Goal: Register for event/course

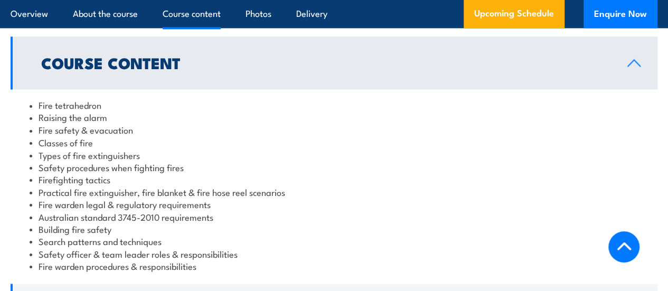
scroll to position [870, 0]
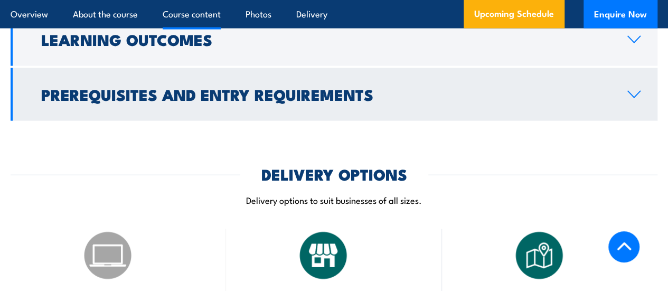
click at [196, 121] on link "Prerequisites and Entry Requirements" at bounding box center [334, 94] width 647 height 53
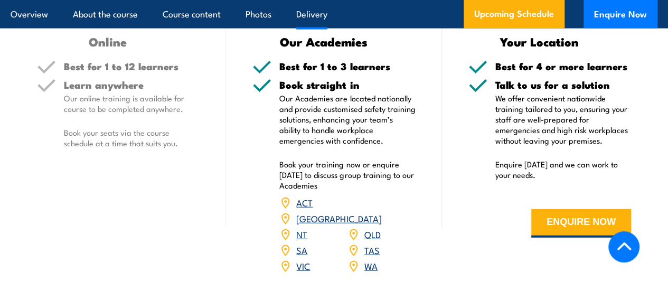
scroll to position [1315, 0]
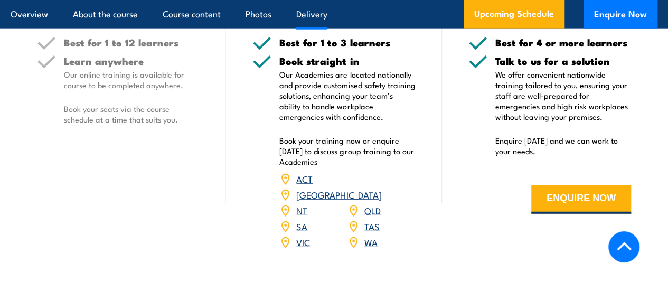
click at [302, 185] on link "ACT" at bounding box center [304, 178] width 16 height 13
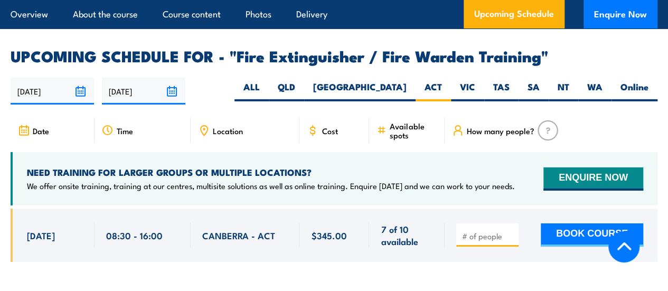
scroll to position [1692, 0]
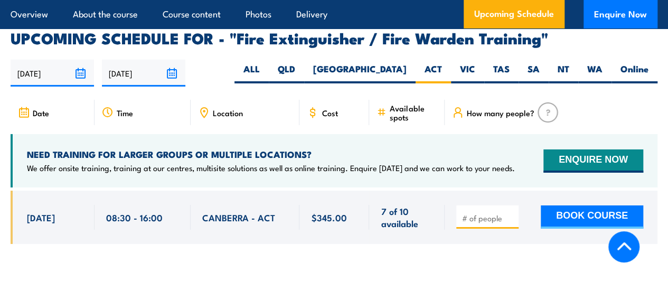
click at [231, 214] on span "CANBERRA - ACT" at bounding box center [238, 217] width 73 height 12
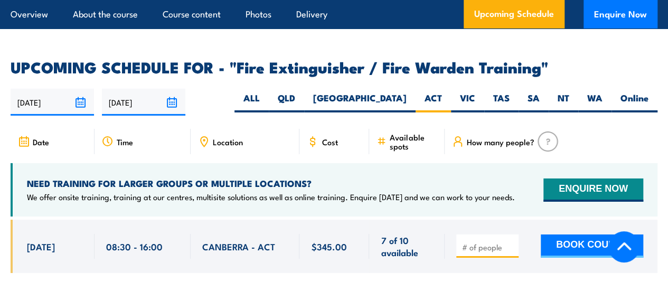
scroll to position [1656, 0]
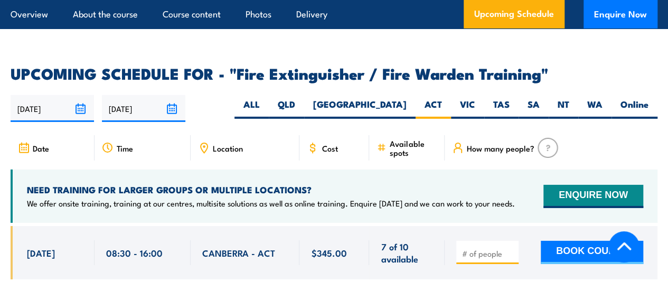
click at [229, 145] on span "Location" at bounding box center [228, 148] width 30 height 9
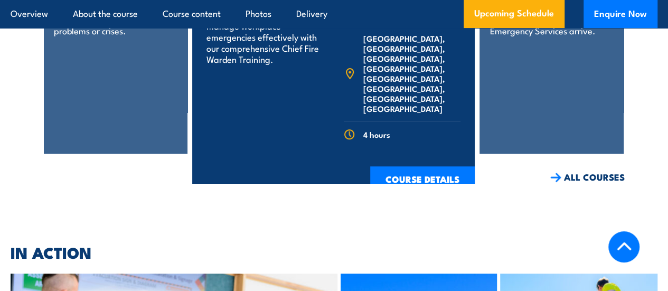
scroll to position [2184, 0]
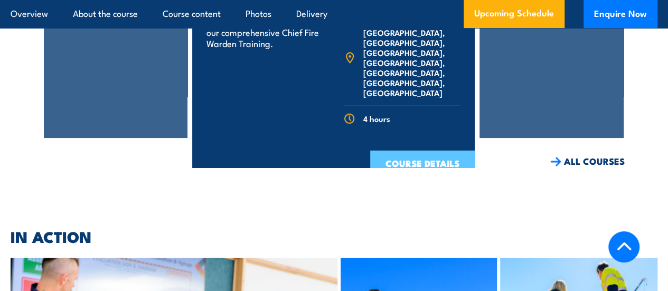
click at [426, 153] on link "COURSE DETAILS" at bounding box center [422, 163] width 105 height 27
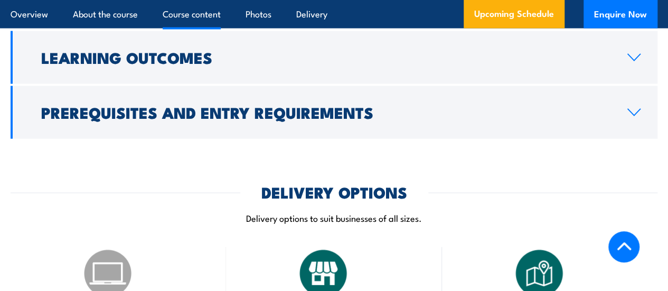
scroll to position [993, 0]
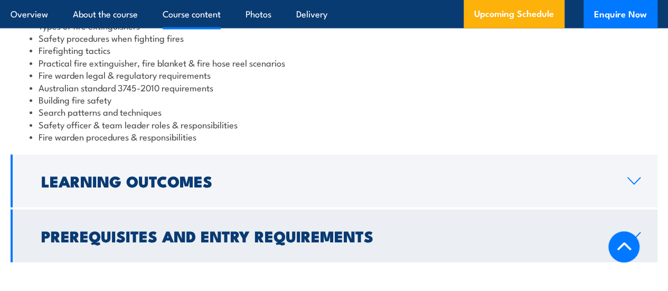
click at [167, 187] on h2 "Learning Outcomes" at bounding box center [325, 180] width 569 height 14
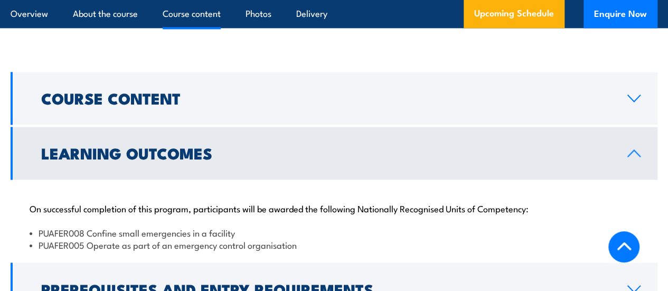
scroll to position [844, 0]
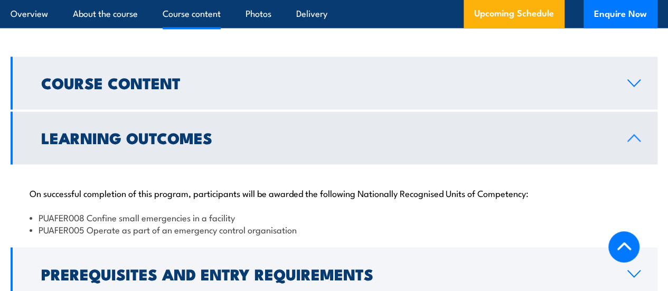
click at [634, 87] on icon at bounding box center [634, 83] width 14 height 8
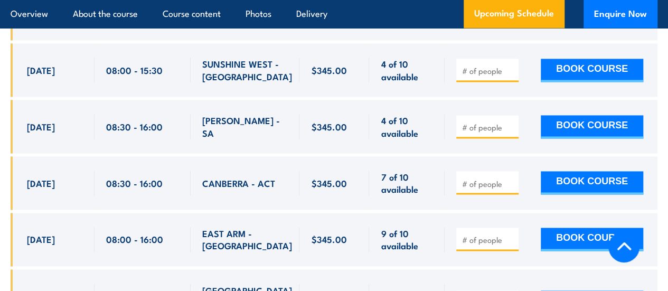
scroll to position [2762, 0]
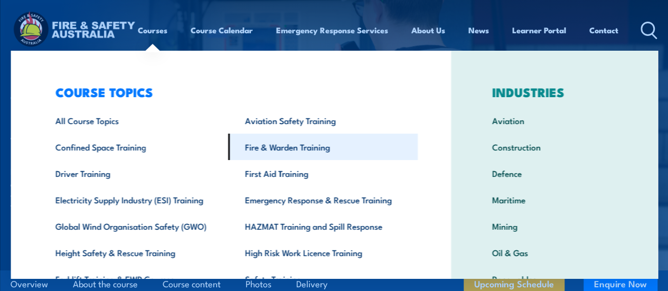
click at [304, 149] on link "Fire & Warden Training" at bounding box center [323, 147] width 190 height 26
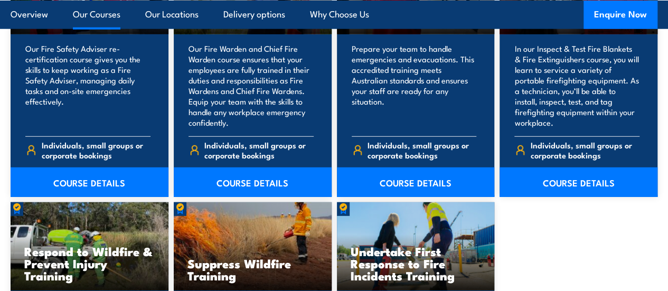
scroll to position [1460, 0]
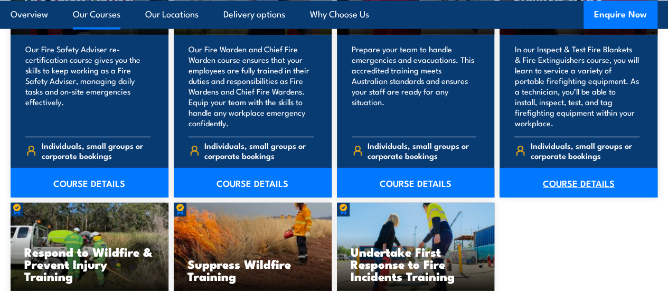
click at [573, 195] on link "COURSE DETAILS" at bounding box center [578, 183] width 158 height 30
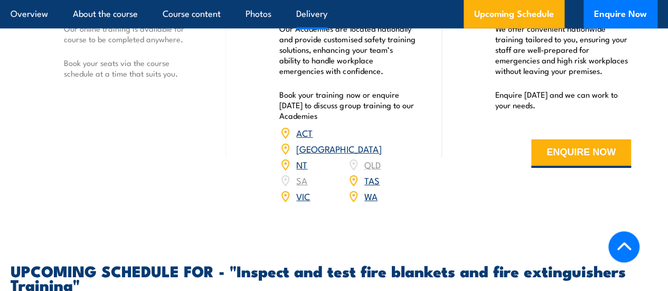
scroll to position [1707, 0]
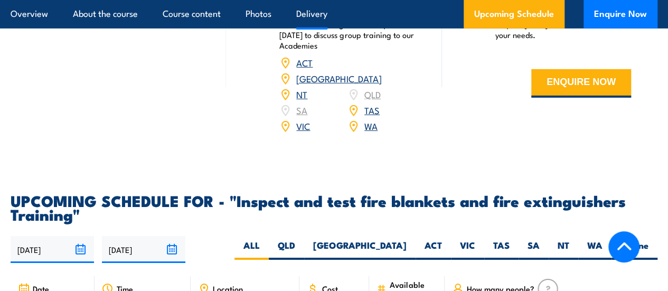
click at [304, 69] on link "ACT" at bounding box center [304, 62] width 16 height 13
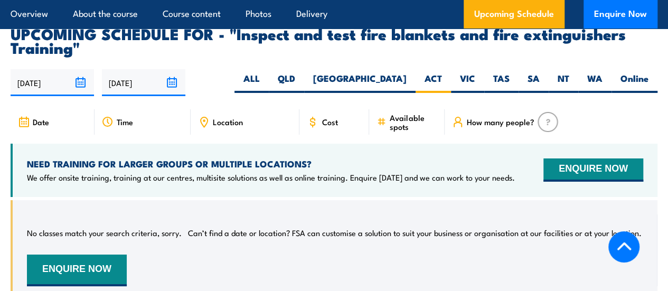
scroll to position [1865, 0]
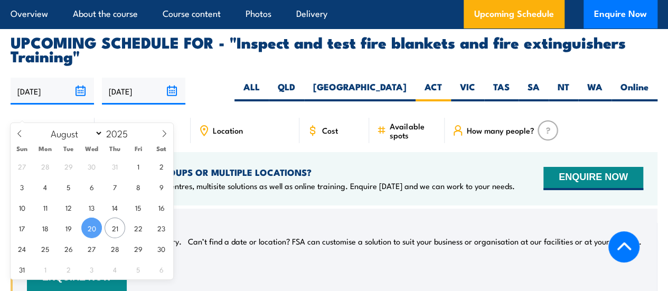
click at [51, 105] on input "[DATE]" at bounding box center [52, 91] width 83 height 27
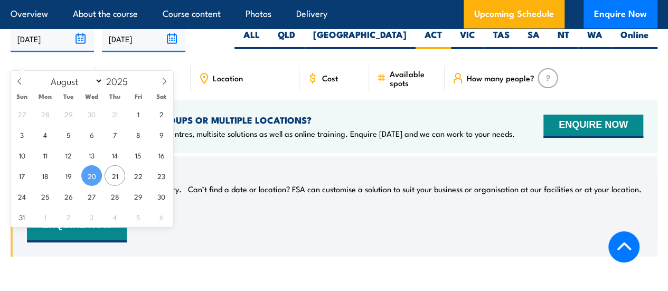
scroll to position [1954, 0]
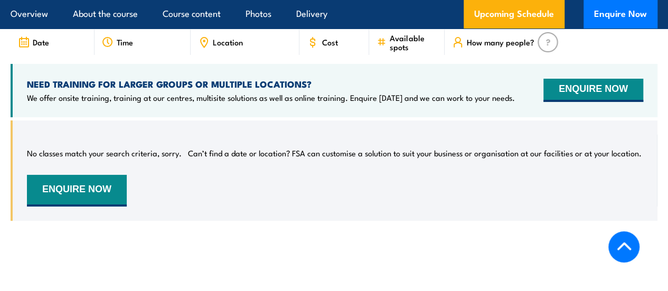
click at [168, 206] on div "No classes match your search criteria, sorry. Can’t find a date or location? FS…" at bounding box center [335, 171] width 616 height 72
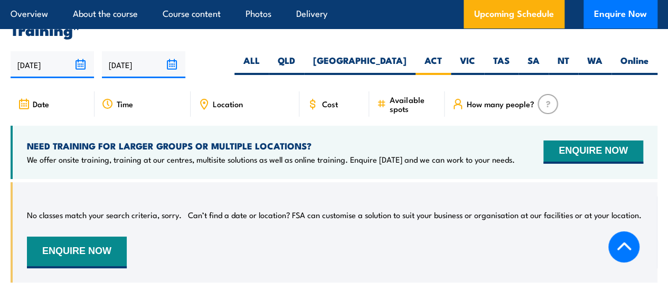
scroll to position [1830, 0]
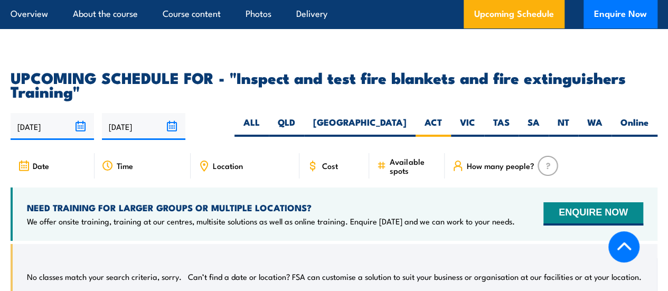
click at [33, 170] on span "Date" at bounding box center [41, 165] width 16 height 9
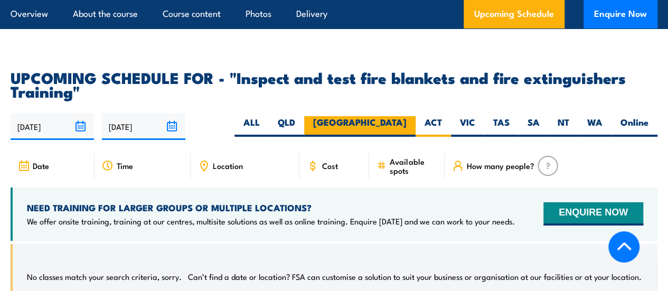
click at [402, 137] on label "[GEOGRAPHIC_DATA]" at bounding box center [359, 126] width 111 height 21
click at [407, 123] on input "[GEOGRAPHIC_DATA]" at bounding box center [410, 119] width 7 height 7
radio input "true"
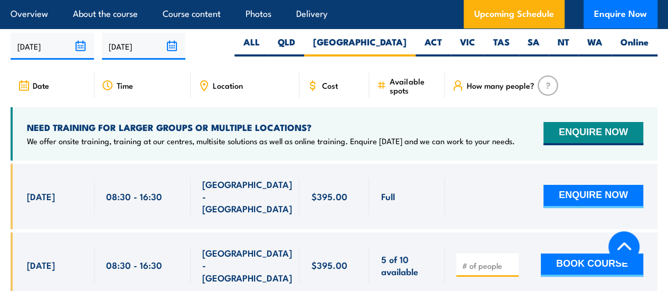
scroll to position [1908, 0]
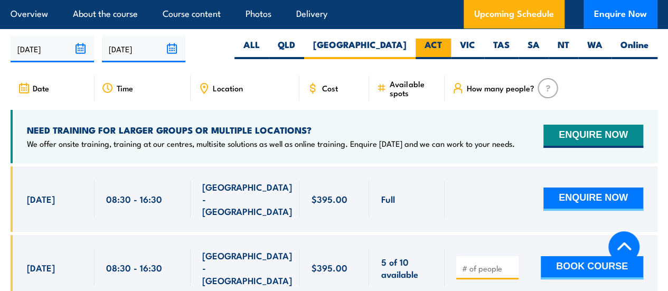
click at [435, 59] on label "ACT" at bounding box center [433, 49] width 35 height 21
click at [442, 45] on input "ACT" at bounding box center [445, 42] width 7 height 7
radio input "true"
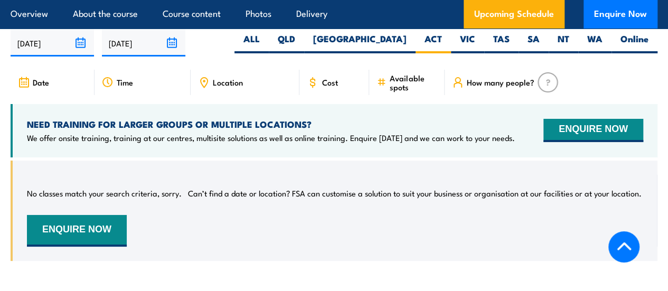
scroll to position [1918, 0]
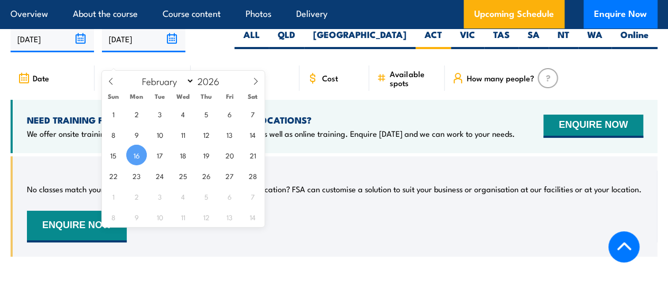
click at [175, 52] on input "16/02/2026" at bounding box center [143, 38] width 83 height 27
click at [257, 82] on icon at bounding box center [255, 81] width 7 height 7
select select "4"
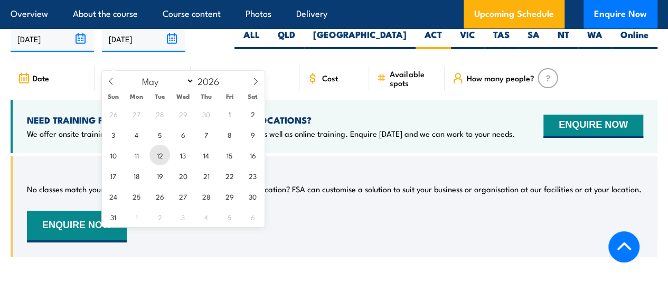
click at [165, 157] on span "12" at bounding box center [159, 155] width 21 height 21
type input "[DATE]"
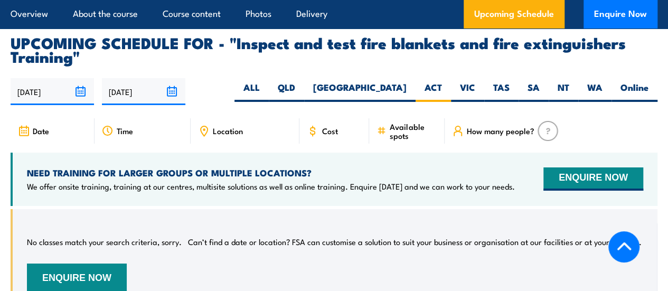
scroll to position [1865, 0]
